Goal: Information Seeking & Learning: Find specific fact

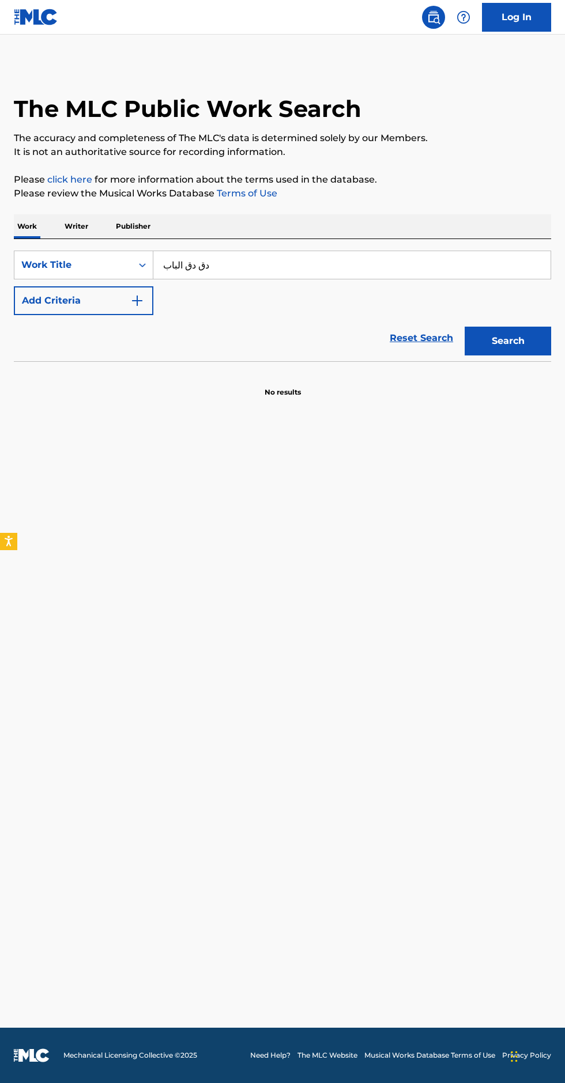
type input "دق دق الباب"
click at [138, 301] on img "Search Form" at bounding box center [137, 301] width 14 height 14
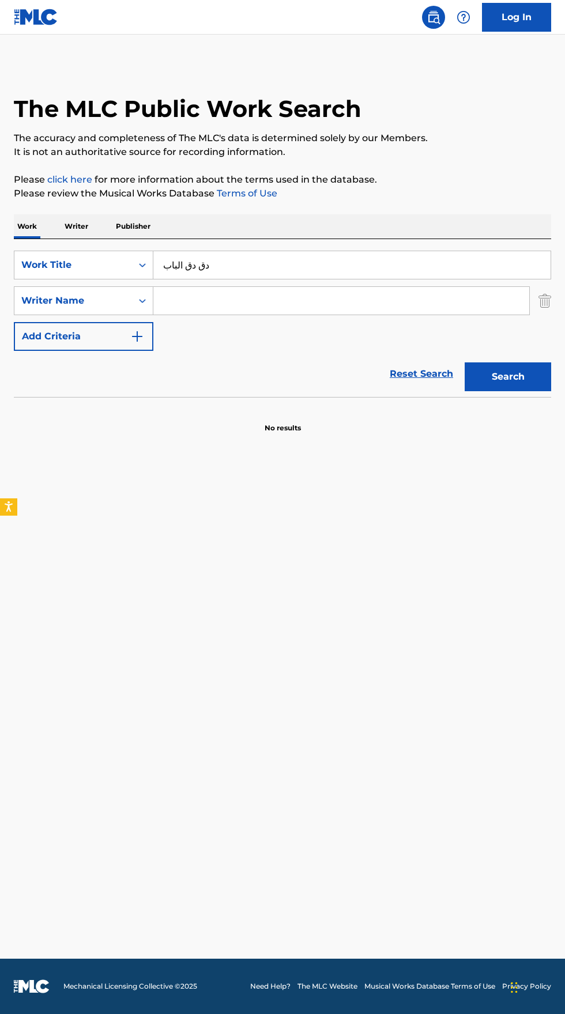
click at [289, 300] on input "Search Form" at bounding box center [341, 301] width 376 height 28
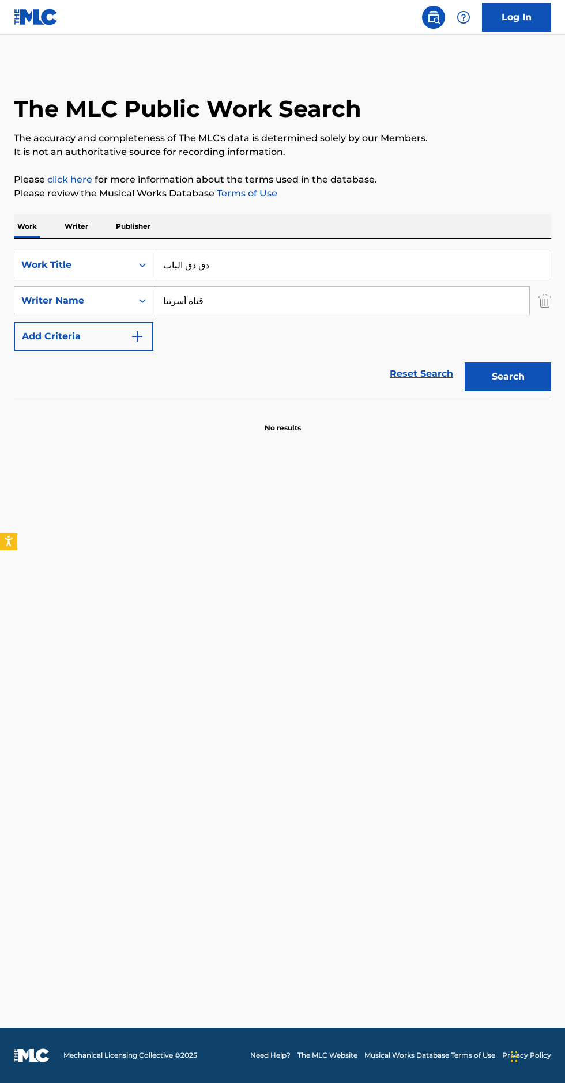
type input "قناة أسرتنا"
click at [531, 400] on section at bounding box center [282, 400] width 537 height 6
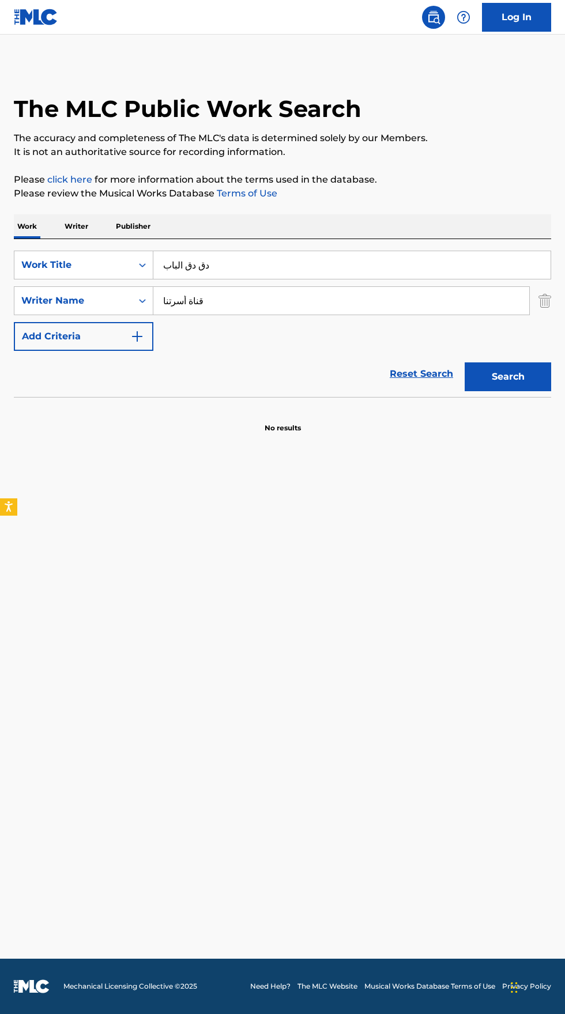
click at [520, 380] on button "Search" at bounding box center [507, 376] width 86 height 29
click at [90, 224] on p "Writer" at bounding box center [76, 226] width 31 height 24
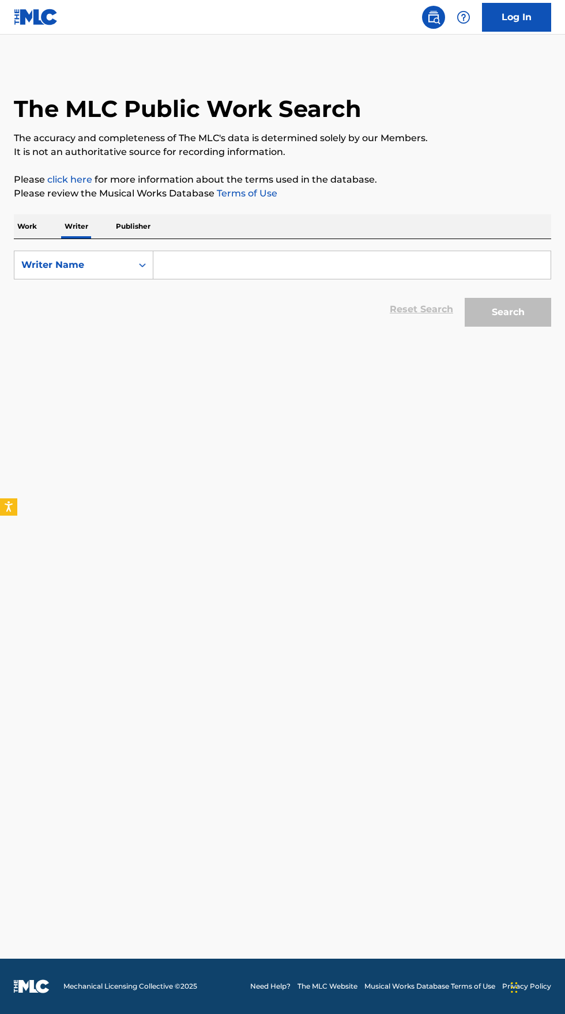
click at [241, 264] on input "Search Form" at bounding box center [351, 265] width 397 height 28
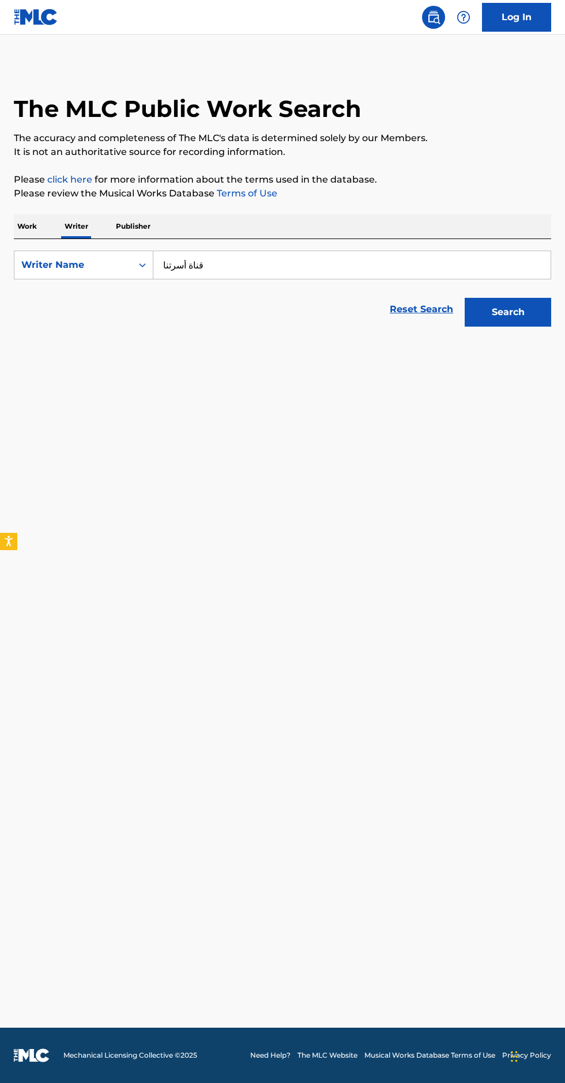
type input "قناة أسرتنا"
click at [501, 298] on button "Search" at bounding box center [507, 312] width 86 height 29
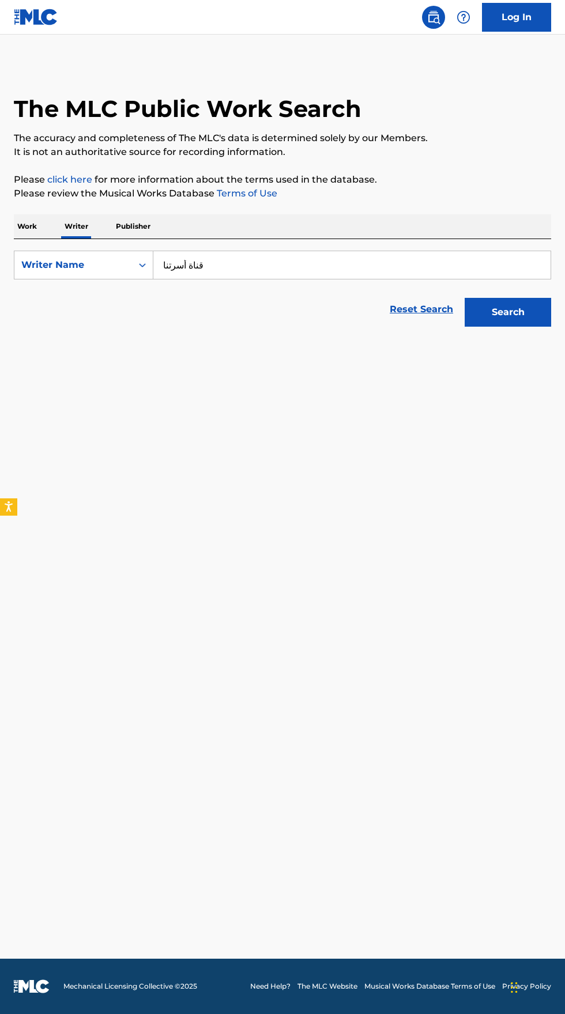
click at [20, 232] on p "Work" at bounding box center [27, 226] width 27 height 24
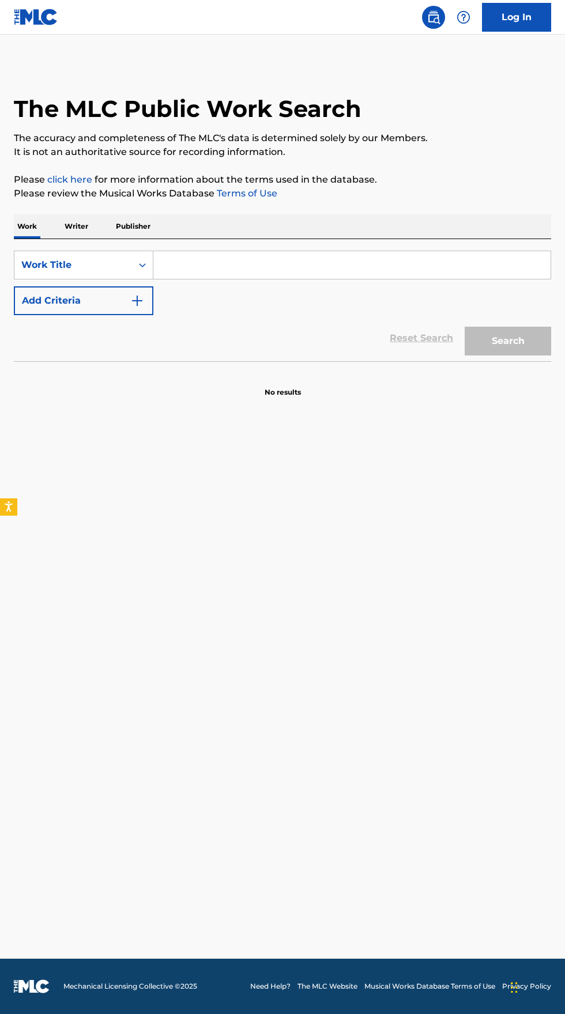
click at [249, 266] on input "Search Form" at bounding box center [351, 265] width 397 height 28
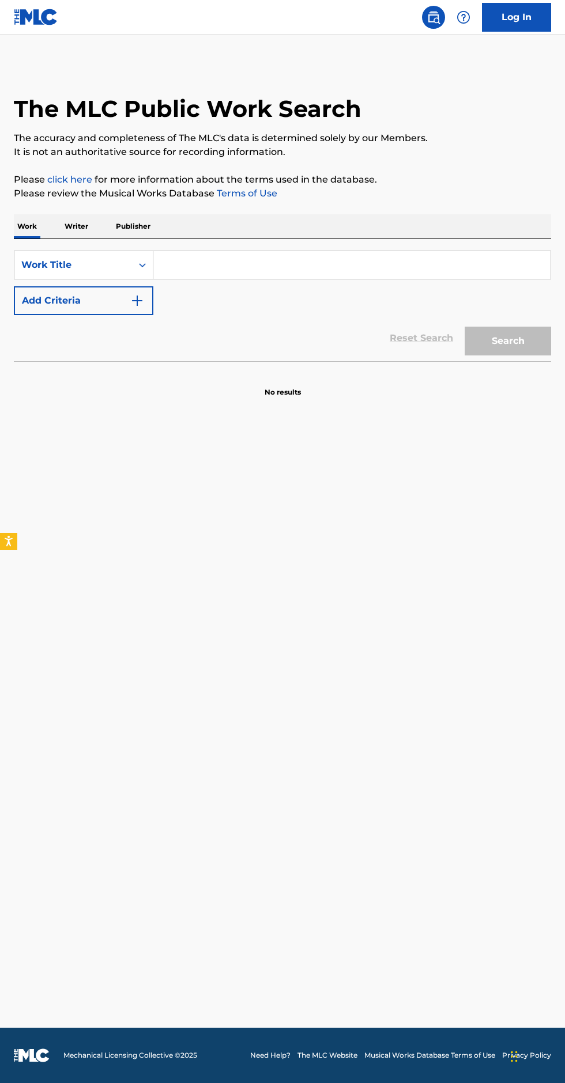
click at [290, 357] on div "Reset Search Search" at bounding box center [282, 338] width 537 height 46
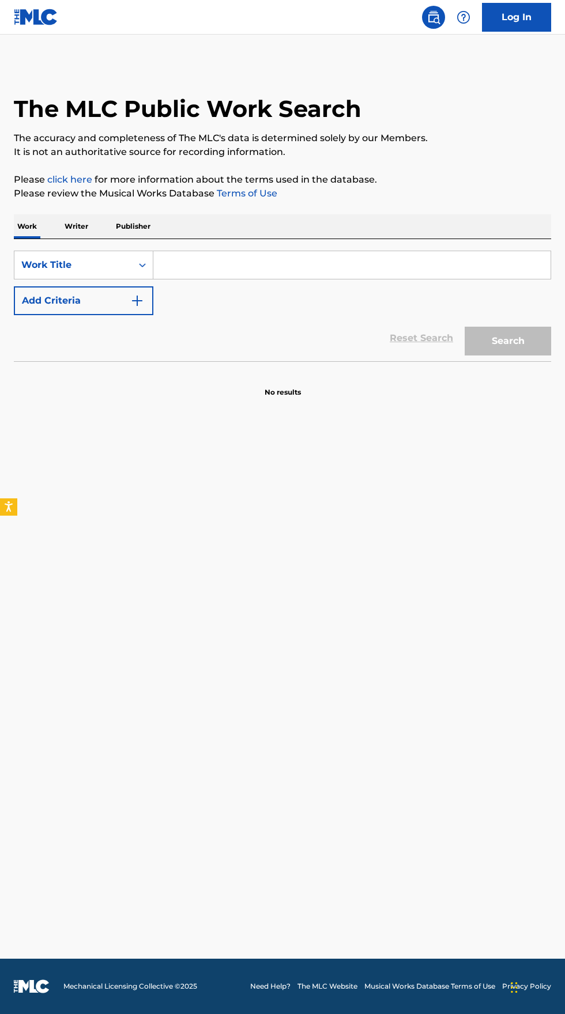
click at [232, 265] on input "Search Form" at bounding box center [351, 265] width 397 height 28
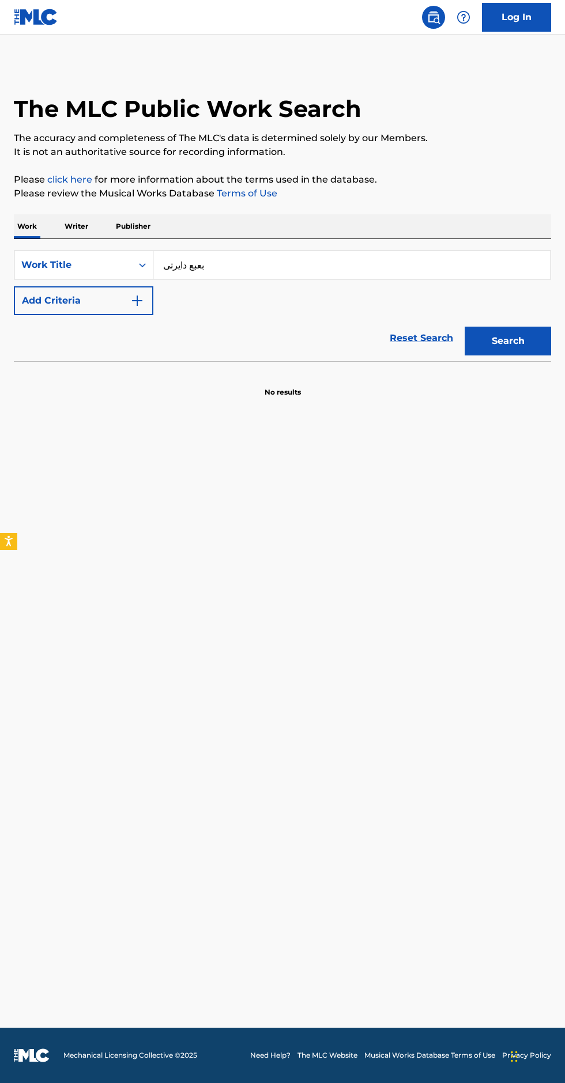
type input "بعبع دايرتى"
click at [138, 302] on img "Search Form" at bounding box center [137, 301] width 14 height 14
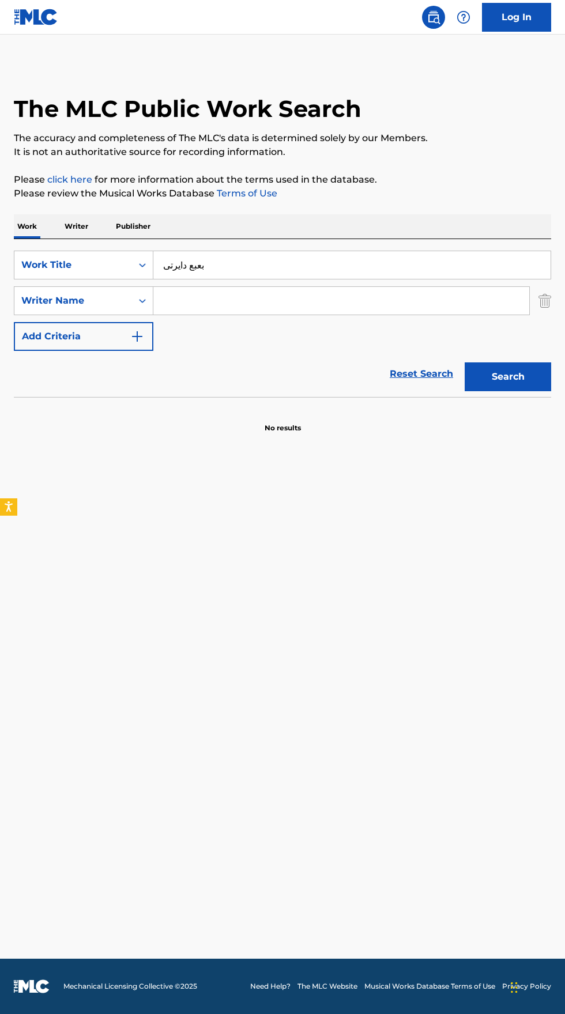
click at [343, 305] on input "Search Form" at bounding box center [341, 301] width 376 height 28
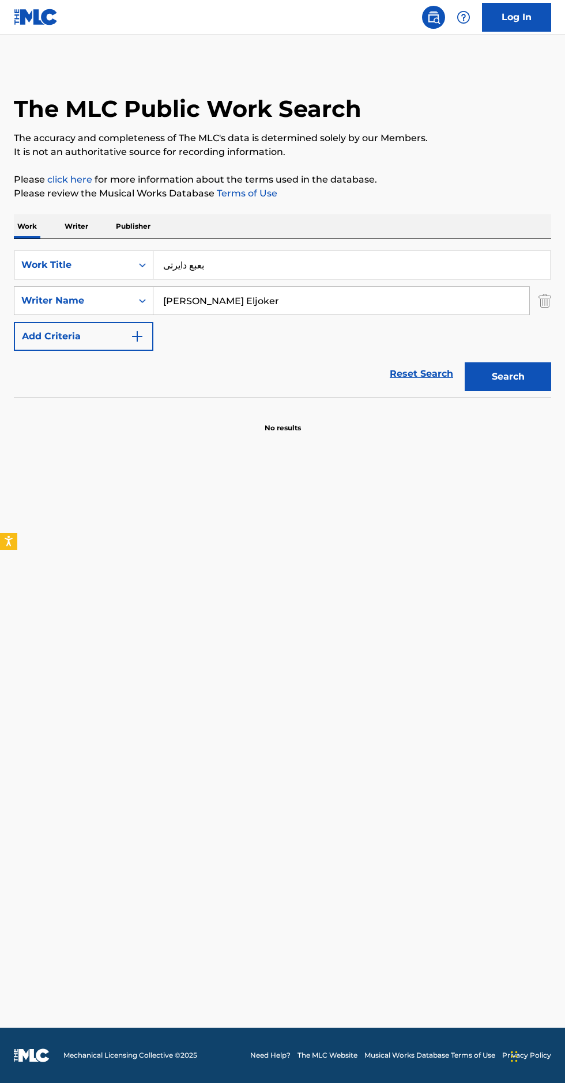
type input "[PERSON_NAME] Eljoker"
click at [502, 376] on button "Search" at bounding box center [507, 376] width 86 height 29
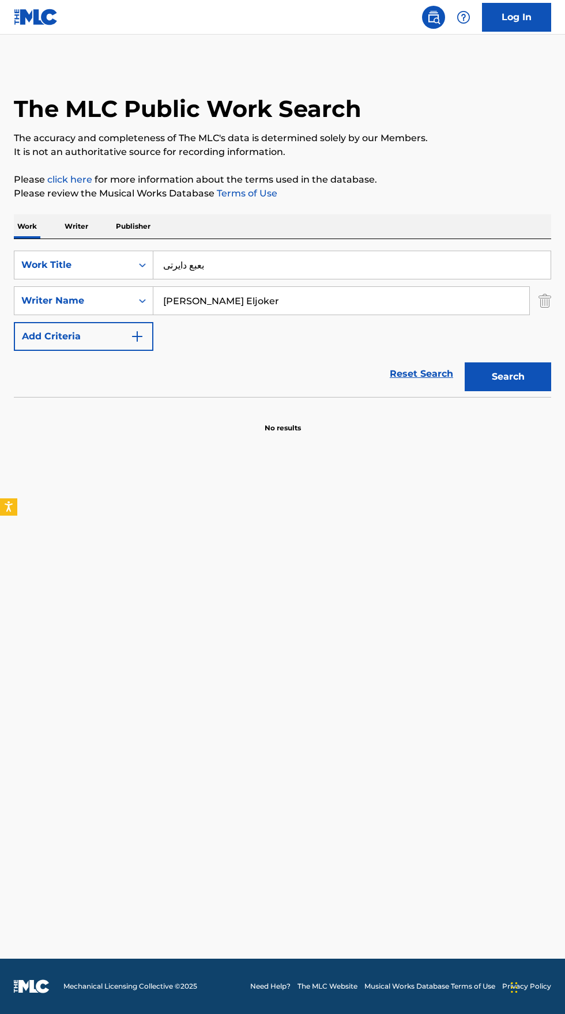
click at [74, 226] on p "Writer" at bounding box center [76, 226] width 31 height 24
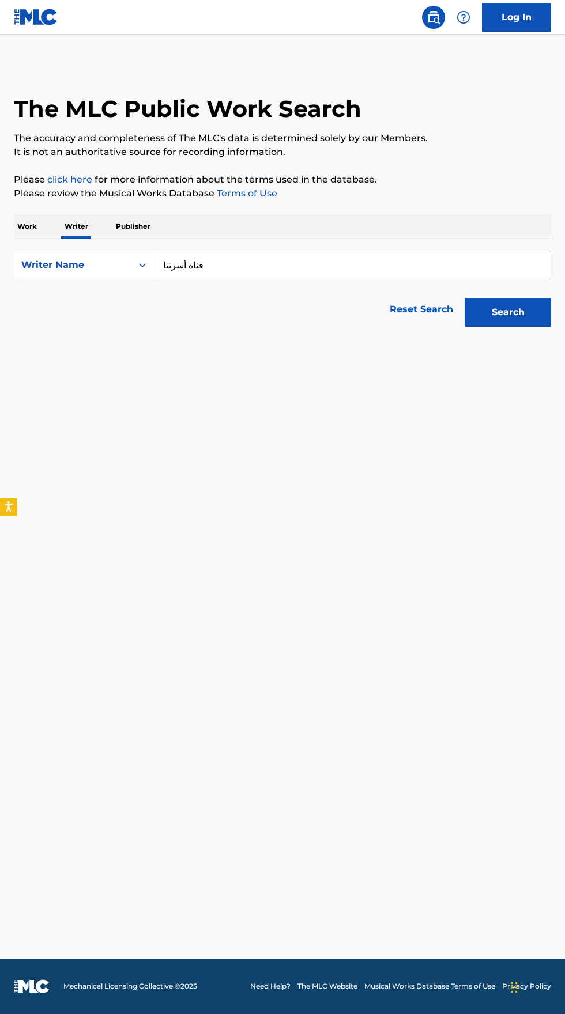
click at [305, 258] on input "قناة أسرتنا" at bounding box center [351, 265] width 397 height 28
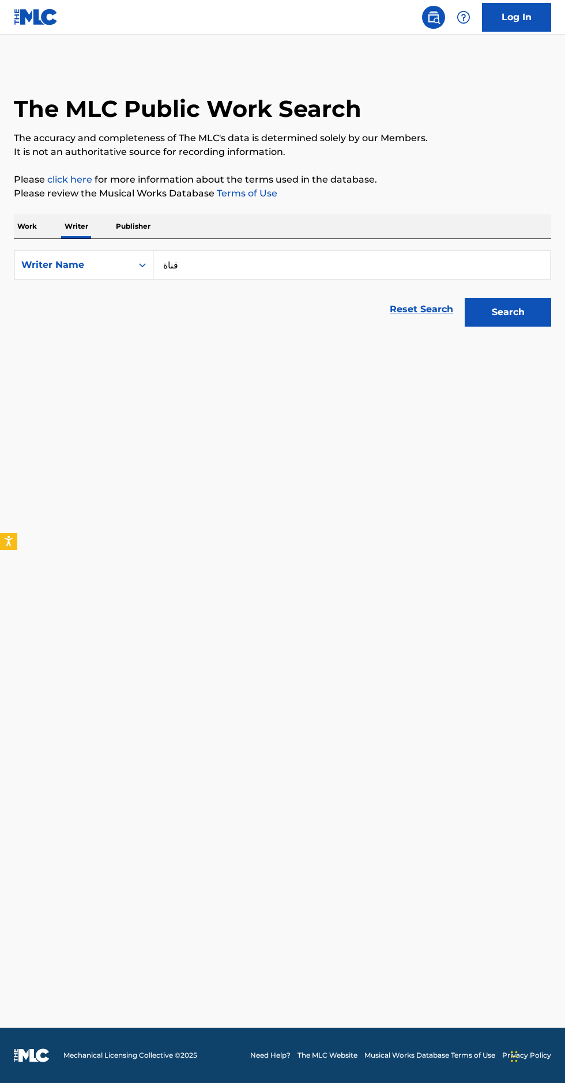
type input "قناة"
click at [518, 309] on button "Search" at bounding box center [507, 312] width 86 height 29
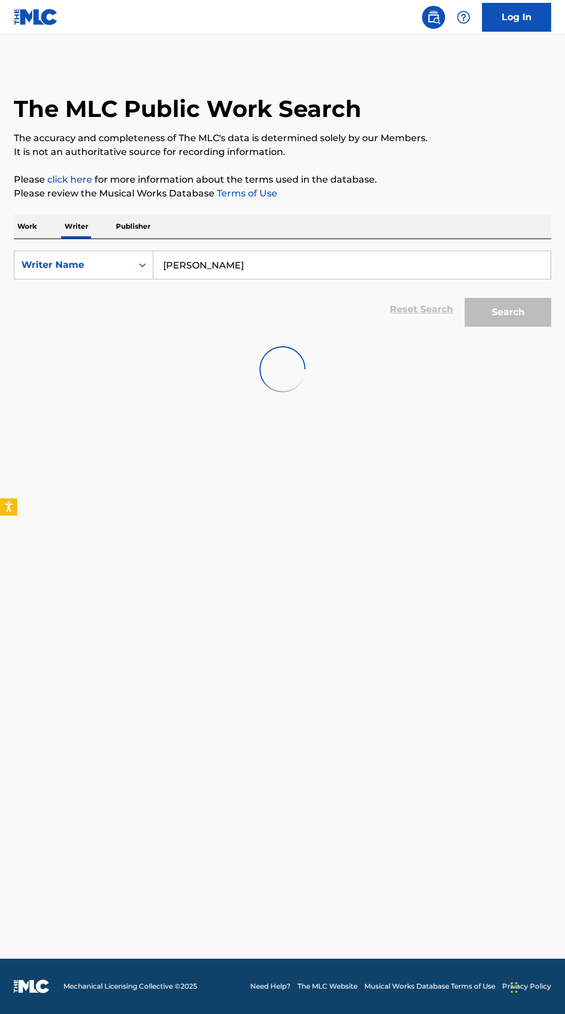
click at [204, 440] on main "The MLC Public Work Search The accuracy and completeness of The MLC's data is d…" at bounding box center [282, 497] width 565 height 924
click at [268, 261] on input "[PERSON_NAME]" at bounding box center [351, 265] width 397 height 28
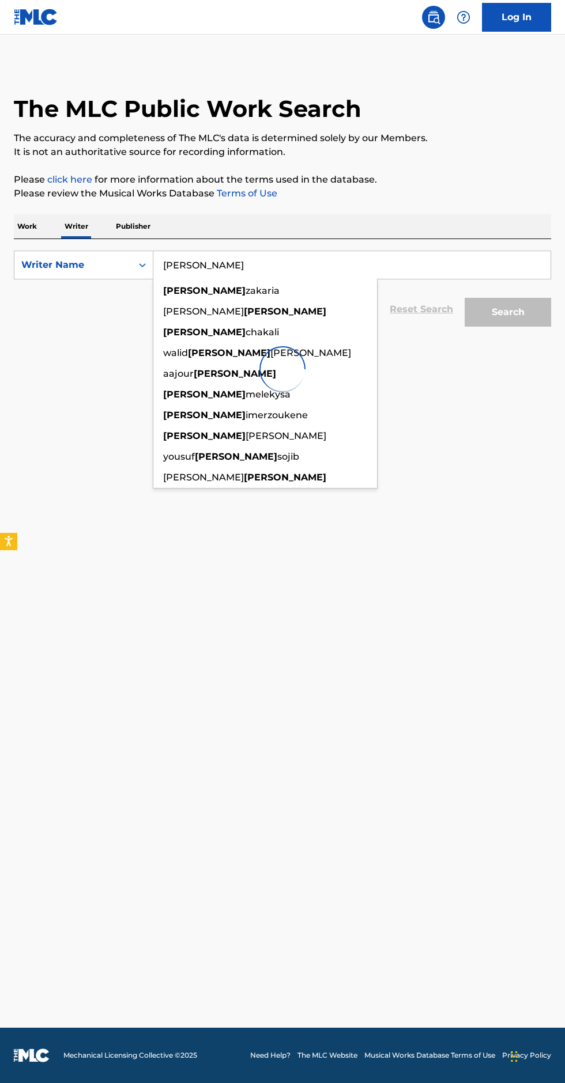
type input "[PERSON_NAME]"
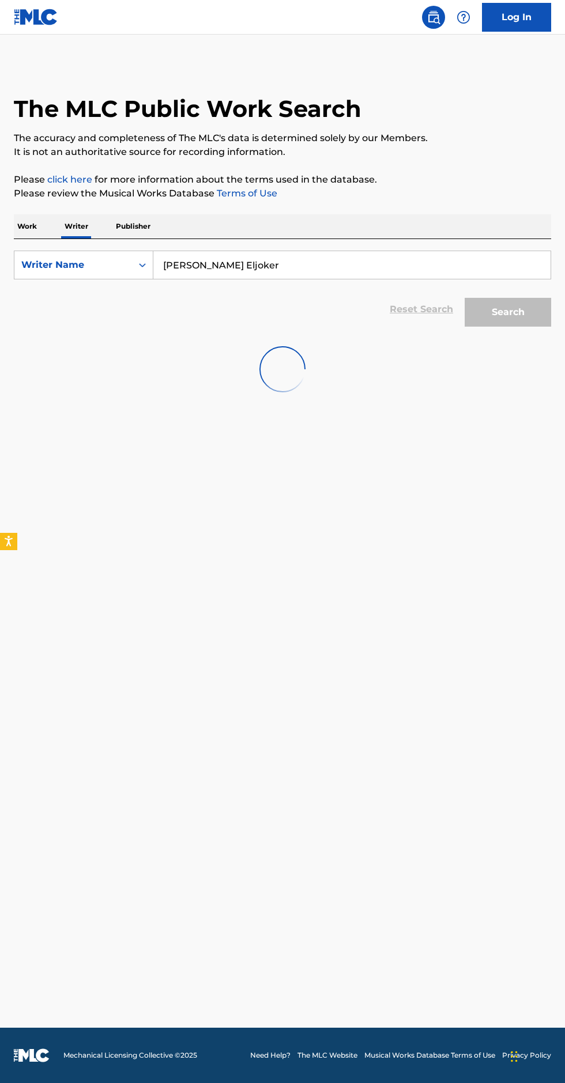
type input "[PERSON_NAME] Eljoker"
click at [524, 308] on div "Search" at bounding box center [505, 309] width 92 height 46
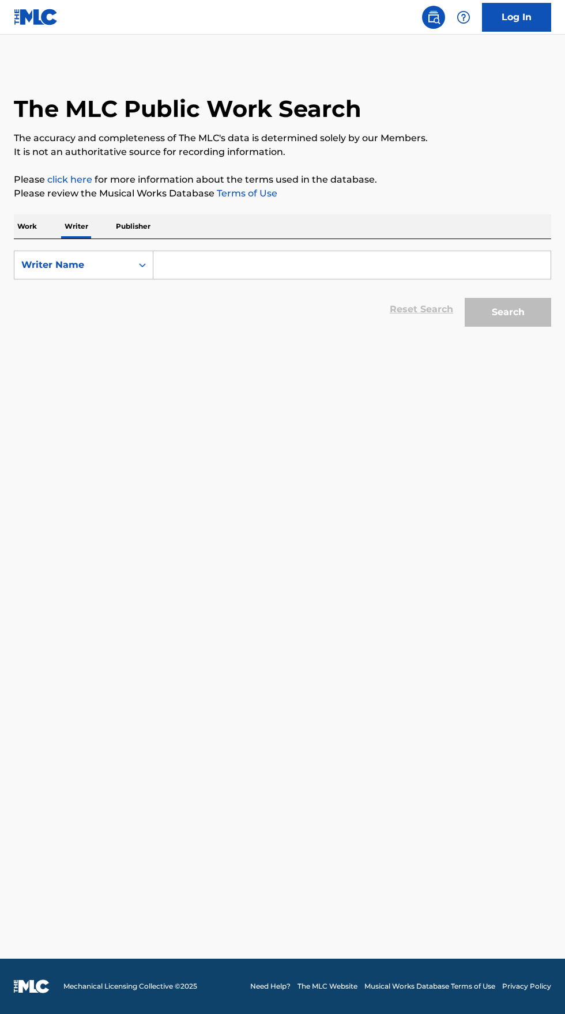
click at [210, 261] on input "Search Form" at bounding box center [351, 265] width 397 height 28
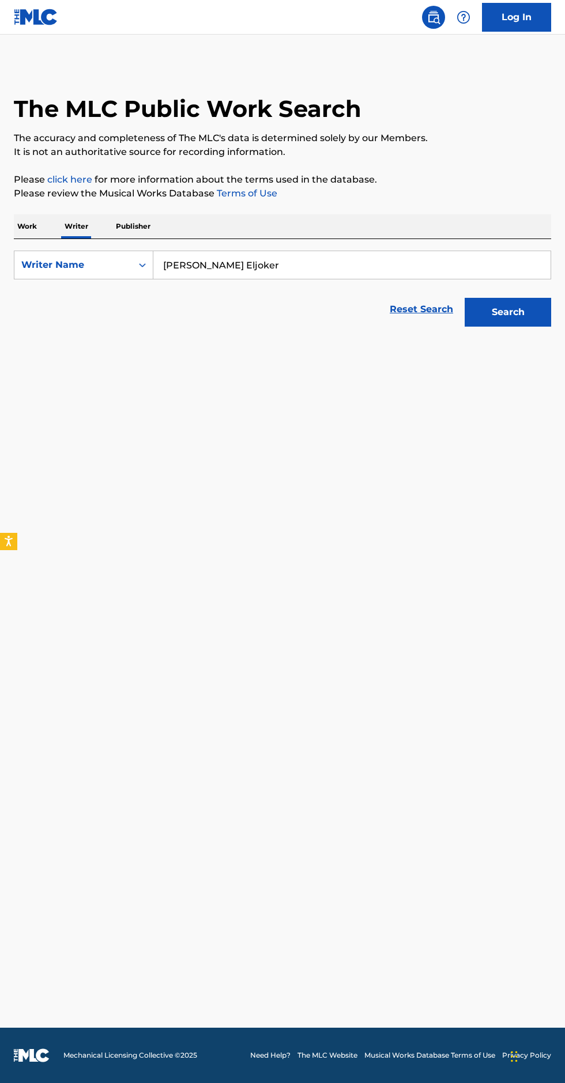
click at [492, 317] on button "Search" at bounding box center [507, 312] width 86 height 29
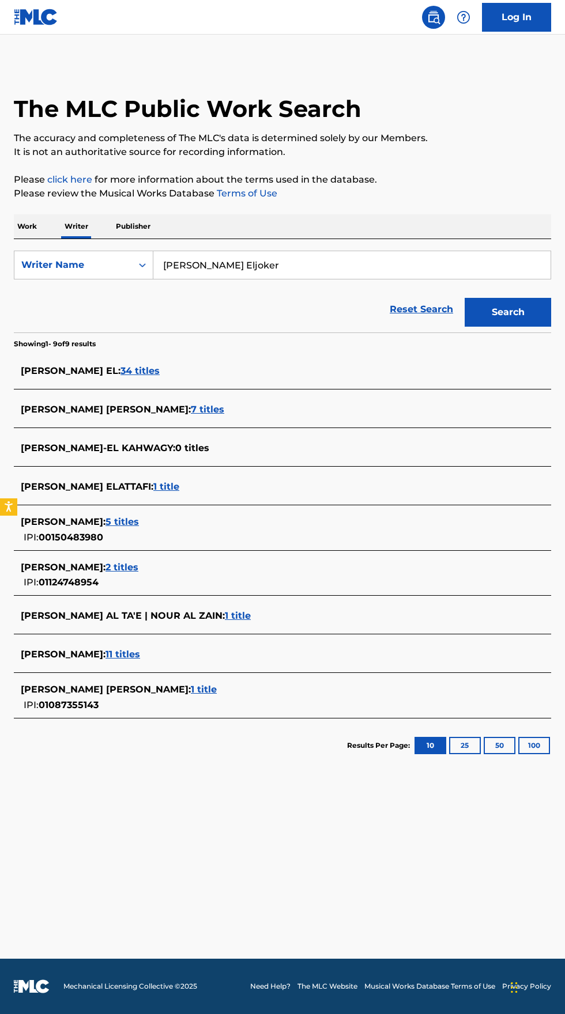
click at [278, 263] on input "[PERSON_NAME] Eljoker" at bounding box center [351, 265] width 397 height 28
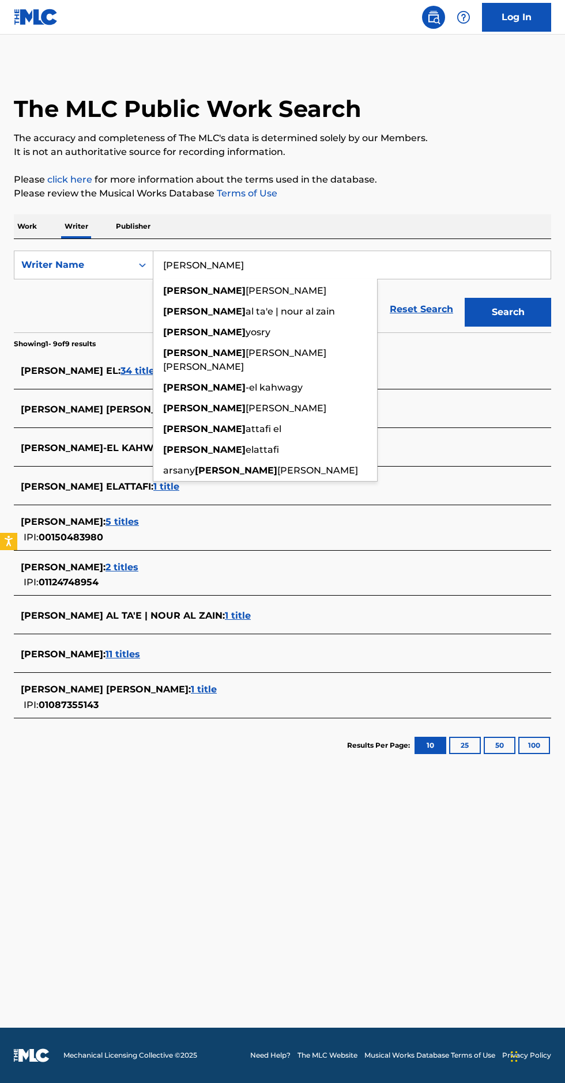
type input "Amgad"
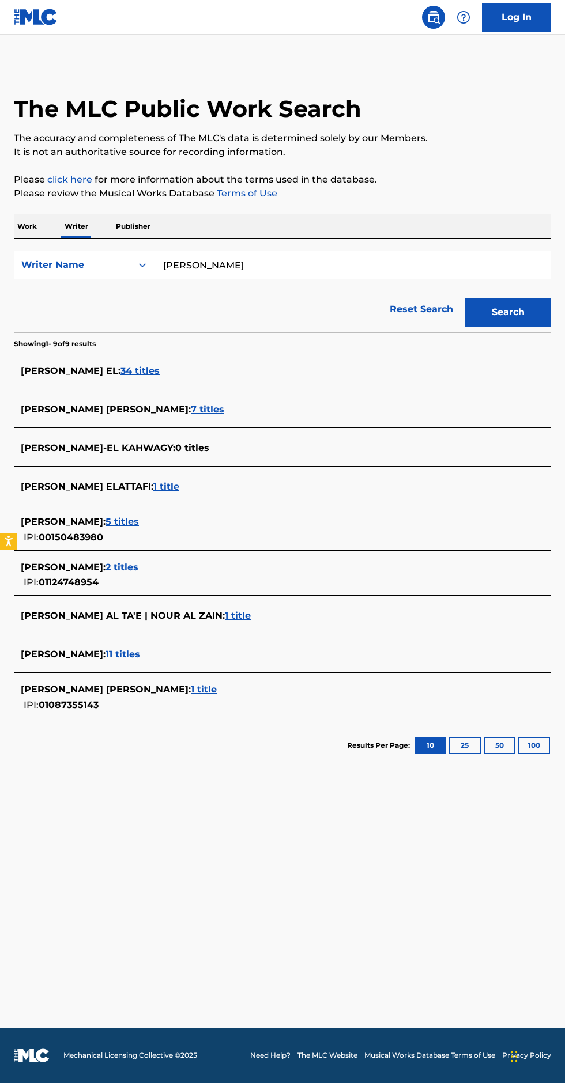
type input "[PERSON_NAME]"
click at [521, 302] on button "Search" at bounding box center [507, 312] width 86 height 29
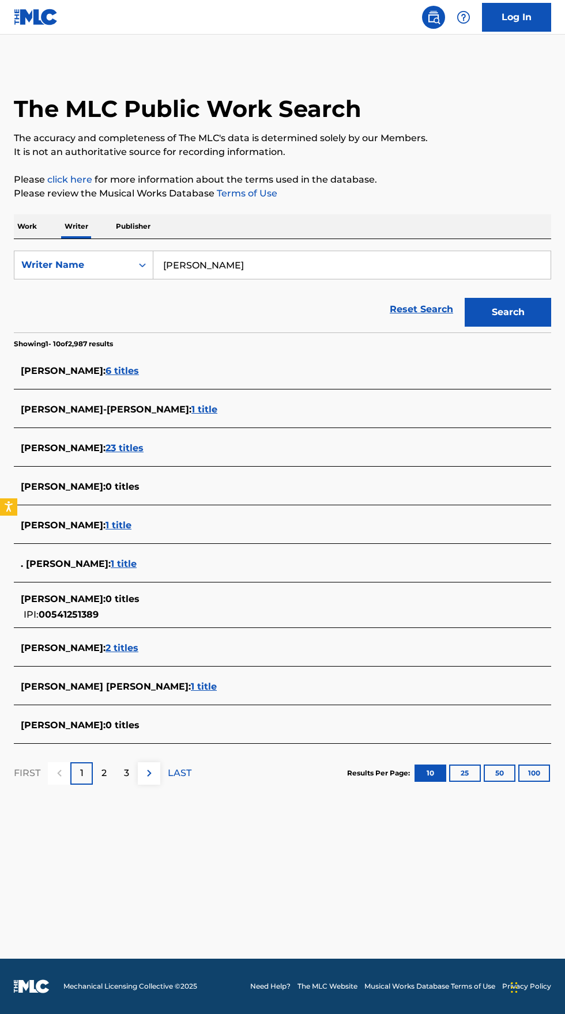
click at [29, 233] on p "Work" at bounding box center [27, 226] width 27 height 24
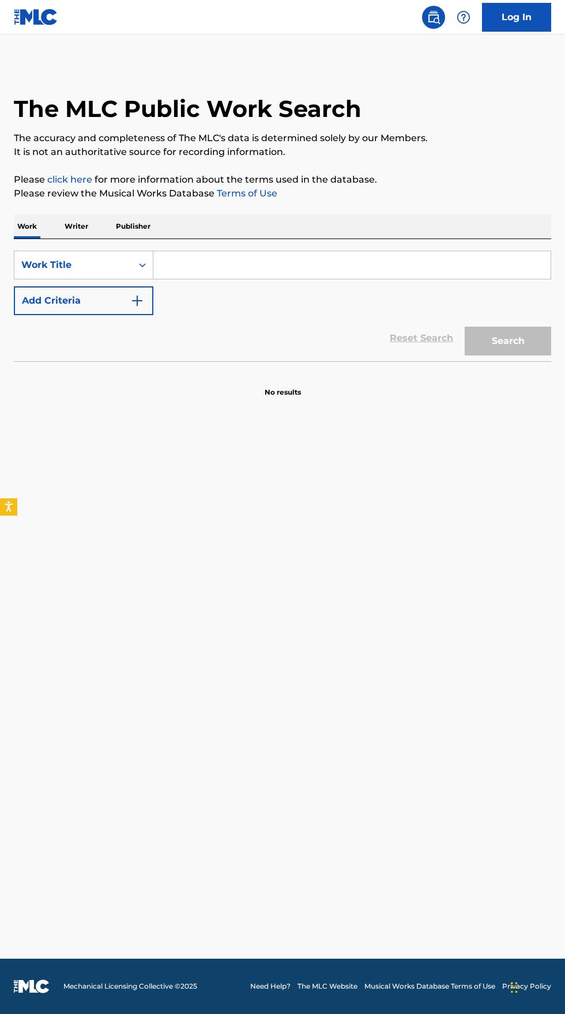
click at [19, 222] on p "Work" at bounding box center [27, 226] width 27 height 24
click at [303, 264] on input "Search Form" at bounding box center [351, 265] width 397 height 28
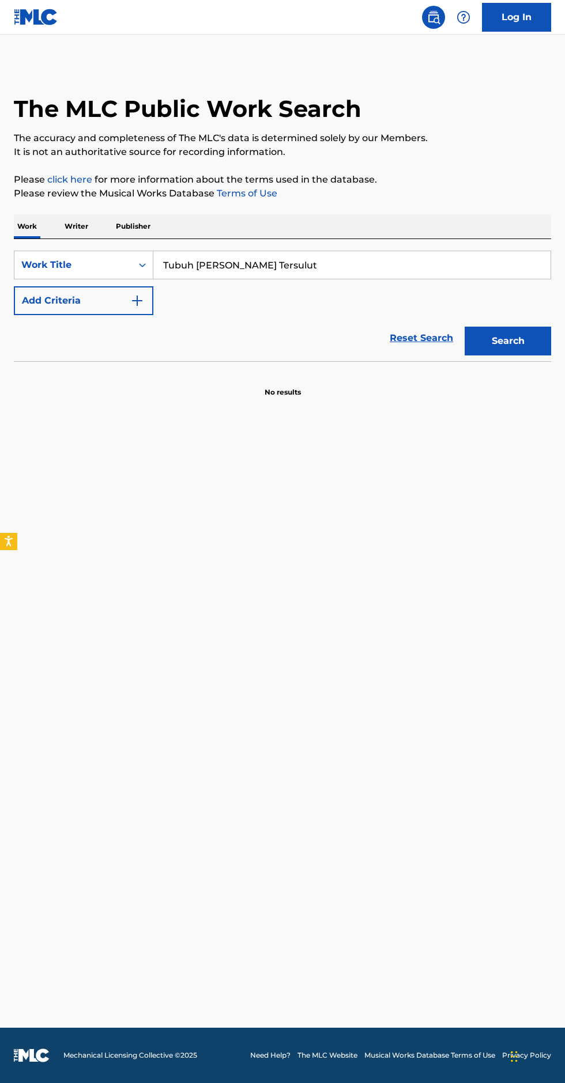
type input "Tubuh Yang Padam Tersulut"
click at [138, 302] on img "Search Form" at bounding box center [137, 301] width 14 height 14
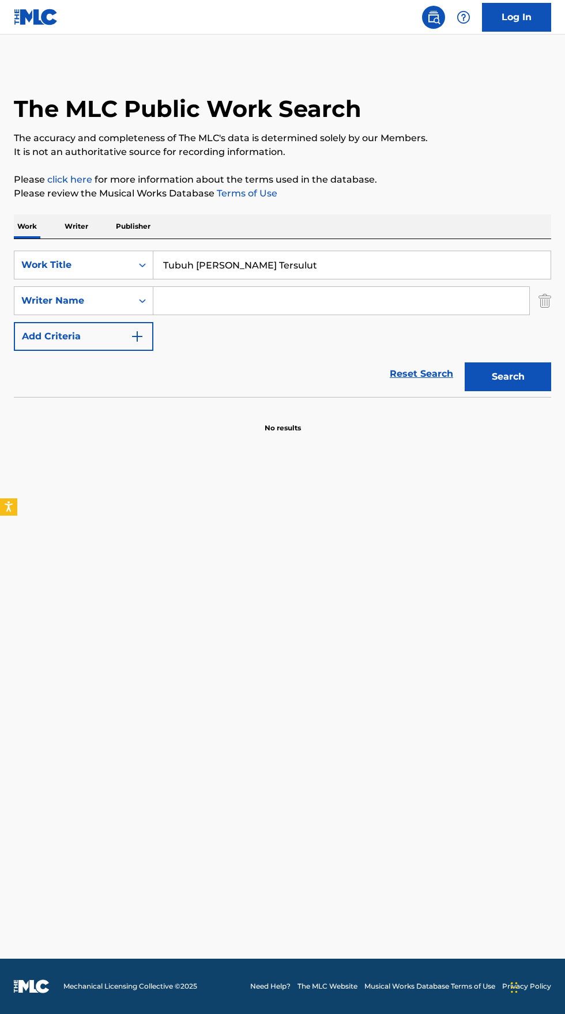
click at [311, 299] on input "Search Form" at bounding box center [341, 301] width 376 height 28
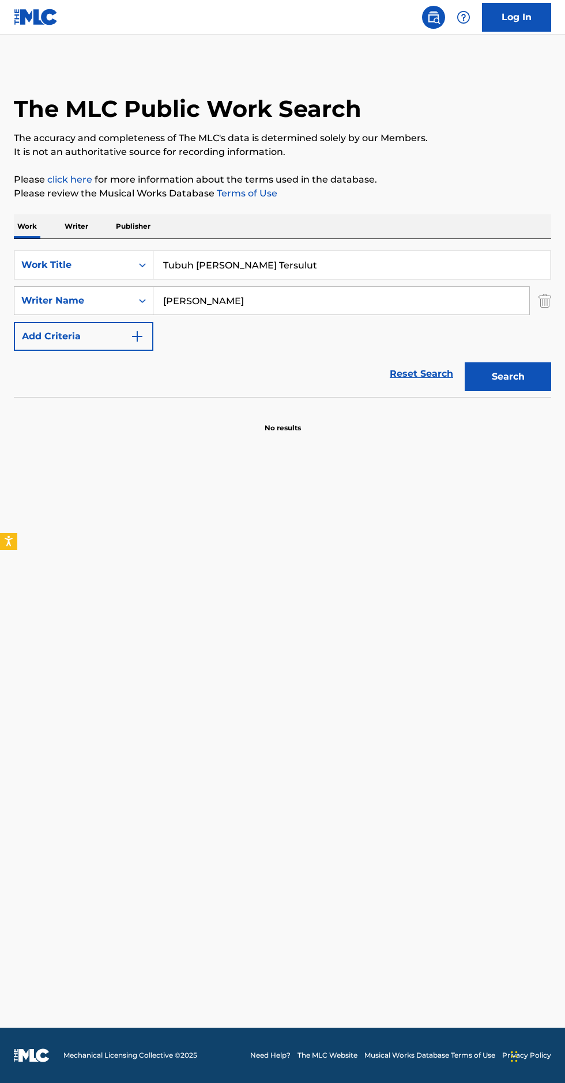
type input "Sulthon Kamil"
click at [506, 377] on button "Search" at bounding box center [507, 376] width 86 height 29
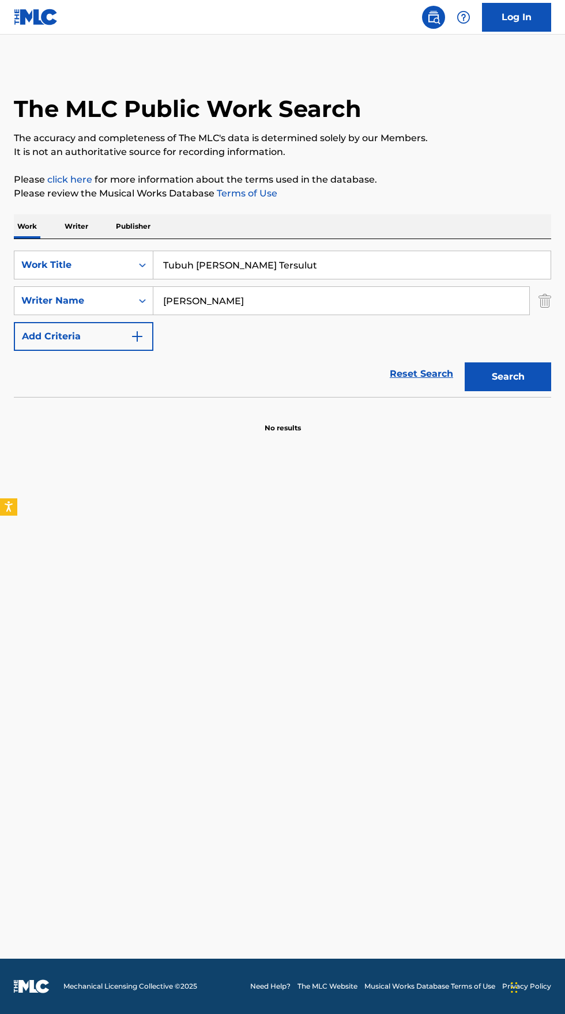
click at [79, 219] on p "Writer" at bounding box center [76, 226] width 31 height 24
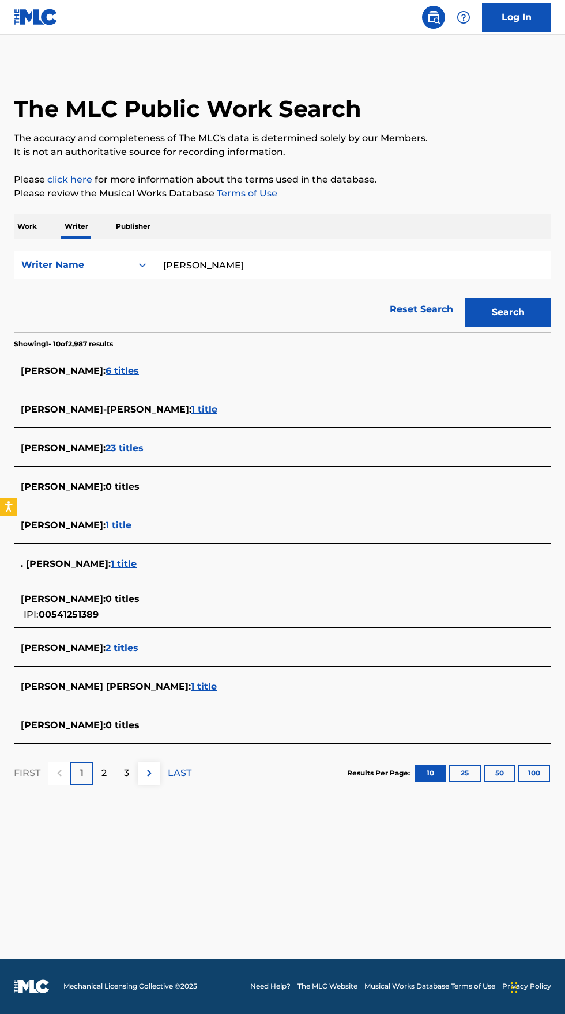
click at [274, 264] on input "[PERSON_NAME]" at bounding box center [351, 265] width 397 height 28
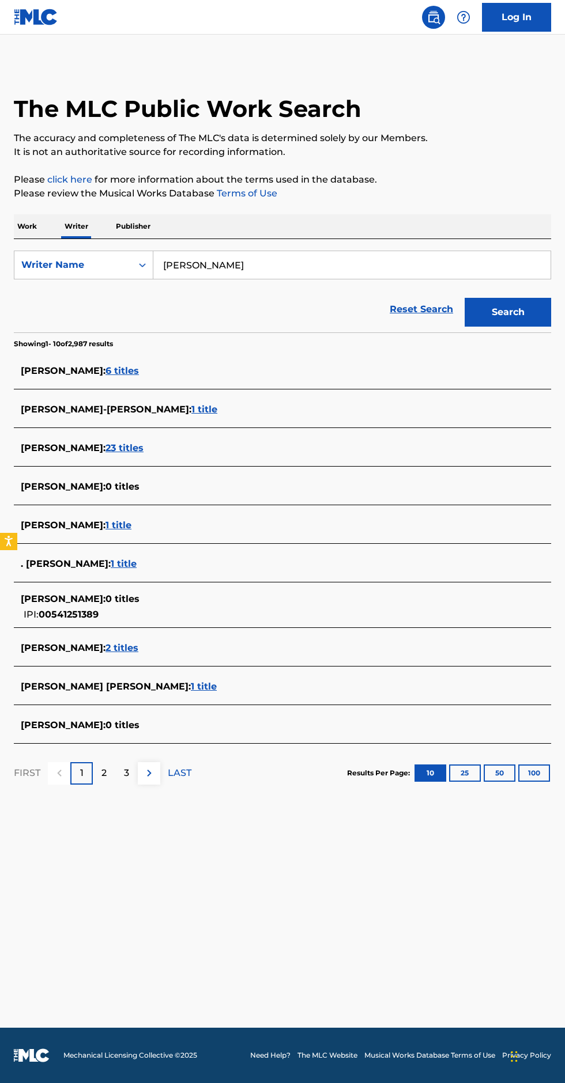
type input "[PERSON_NAME]"
type input "Sulthon Kamil"
click at [517, 313] on button "Search" at bounding box center [507, 312] width 86 height 29
